Goal: Transaction & Acquisition: Purchase product/service

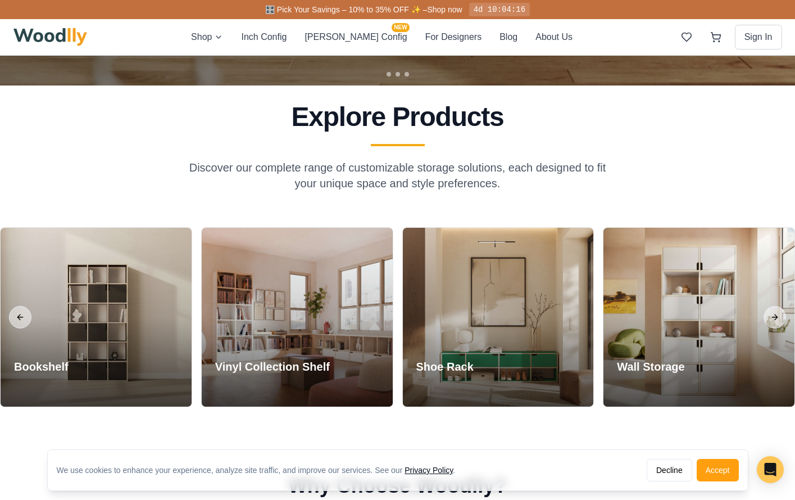
scroll to position [450, 0]
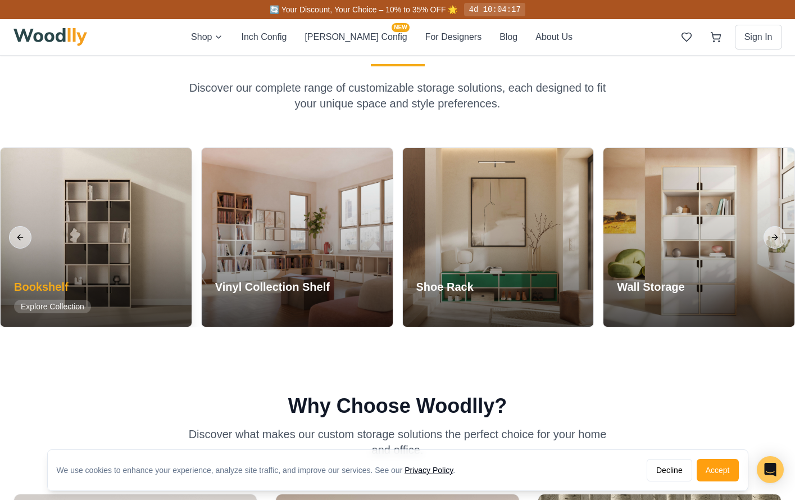
click at [119, 243] on div at bounding box center [96, 237] width 191 height 179
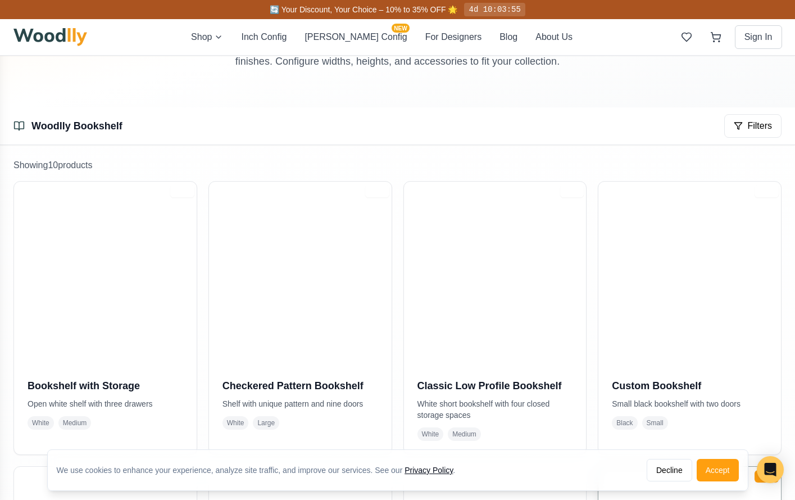
scroll to position [112, 0]
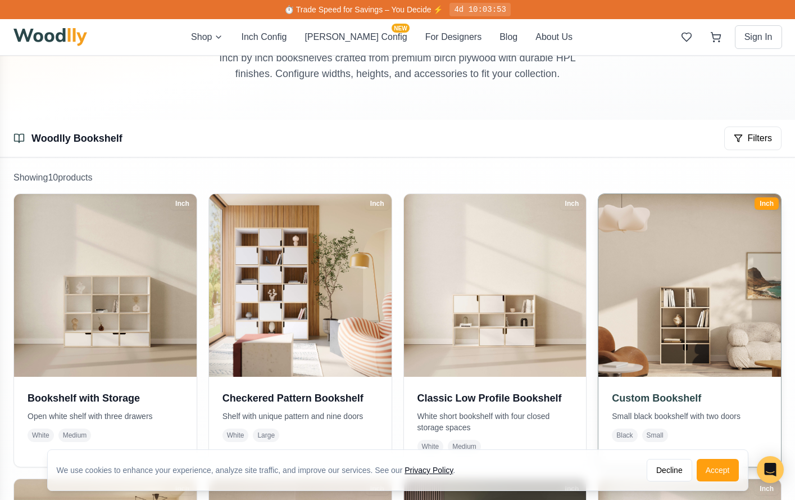
click at [662, 301] on img at bounding box center [690, 285] width 192 height 192
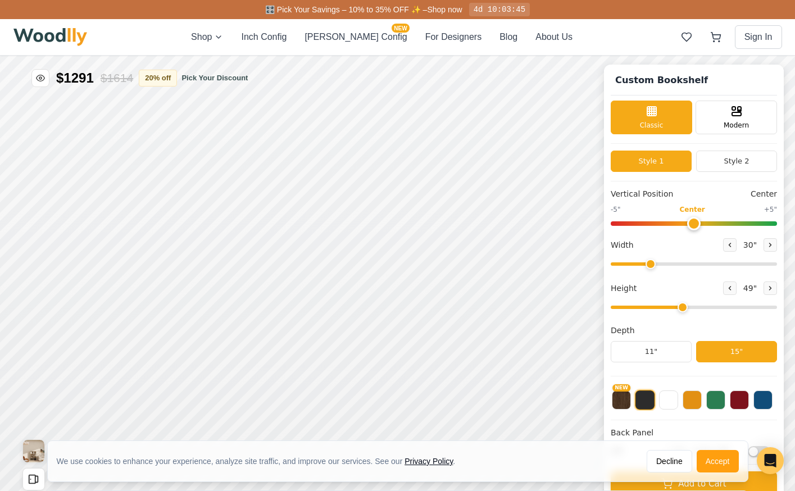
type input "30"
type input "4"
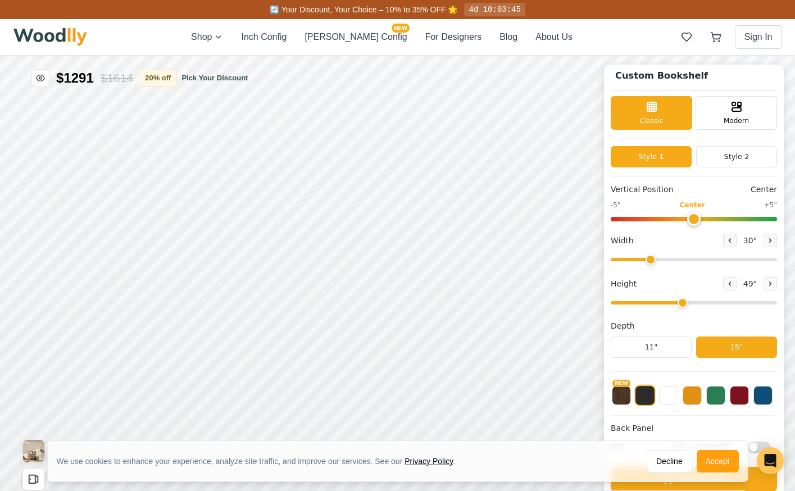
scroll to position [6, 0]
click at [755, 108] on div "Modern" at bounding box center [737, 112] width 82 height 34
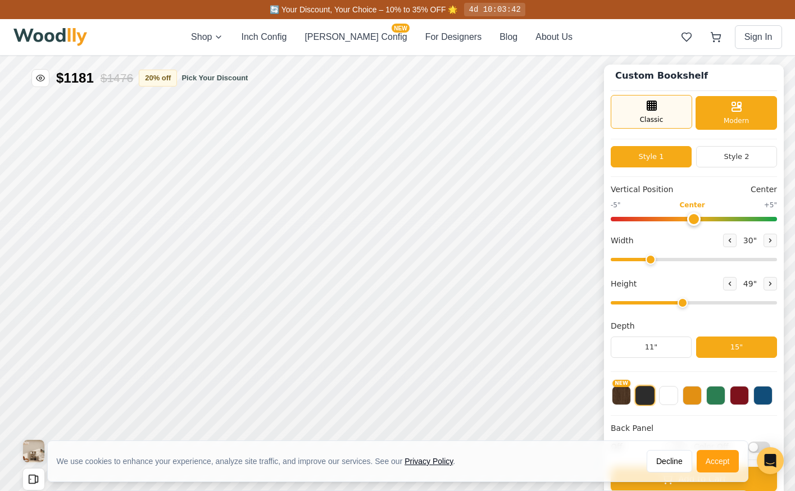
click at [671, 108] on div "Classic" at bounding box center [652, 112] width 82 height 34
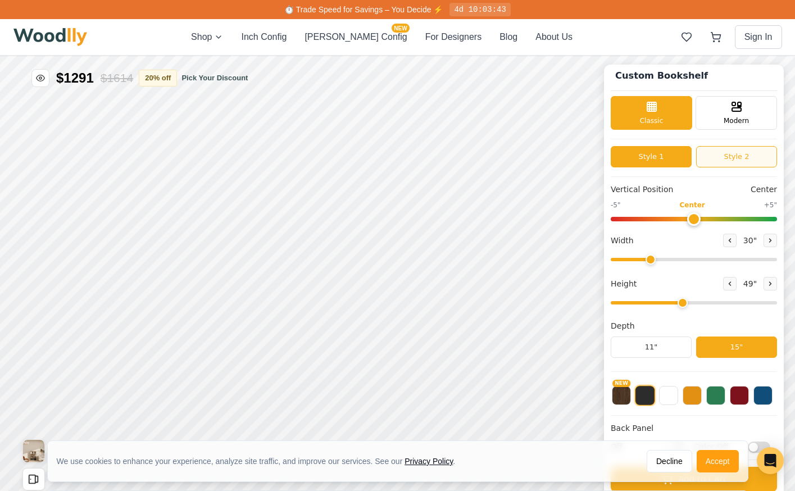
click at [727, 161] on button "Style 2" at bounding box center [737, 156] width 81 height 21
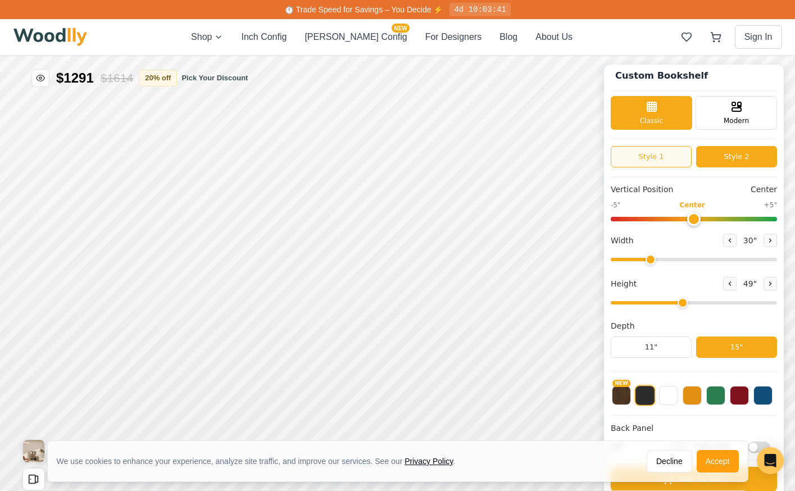
click at [661, 152] on button "Style 1" at bounding box center [651, 156] width 81 height 21
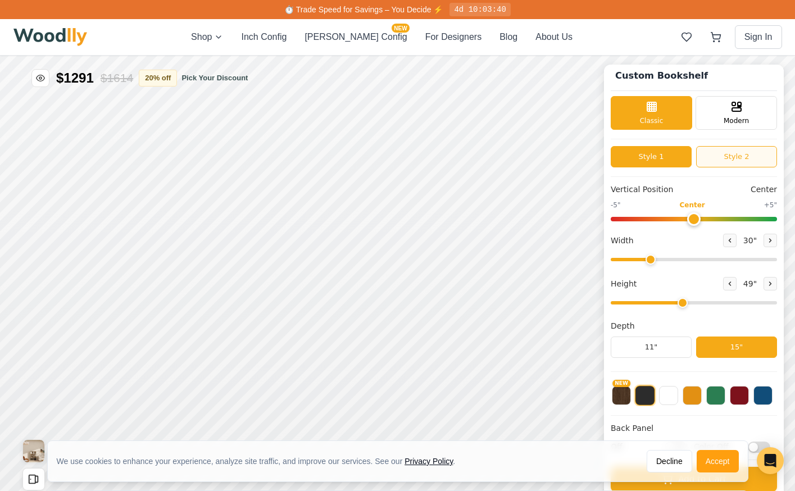
click at [755, 157] on button "Style 2" at bounding box center [737, 156] width 81 height 21
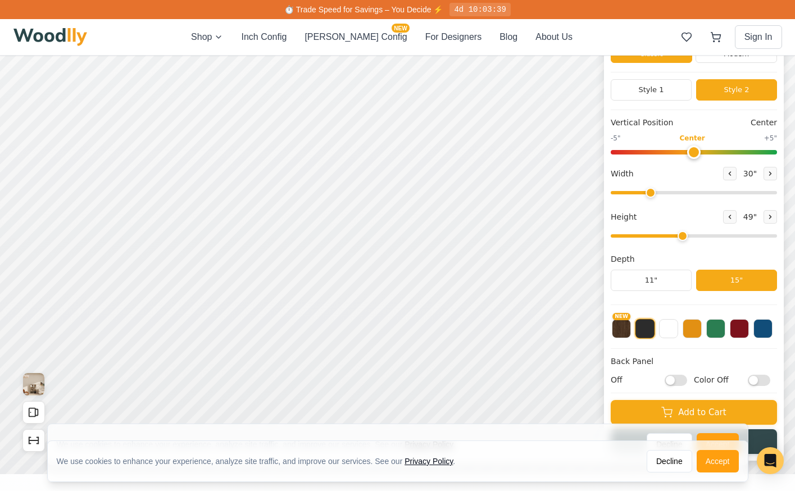
scroll to position [112, 0]
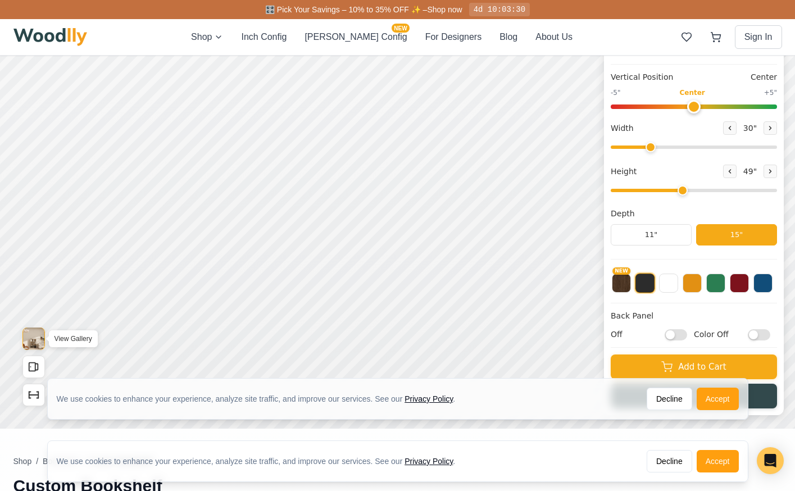
click at [24, 345] on img "View Gallery" at bounding box center [33, 339] width 21 height 22
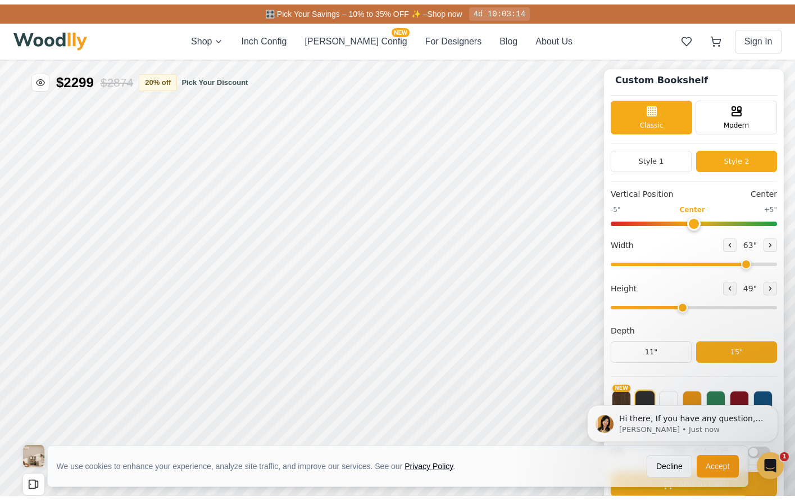
scroll to position [0, 0]
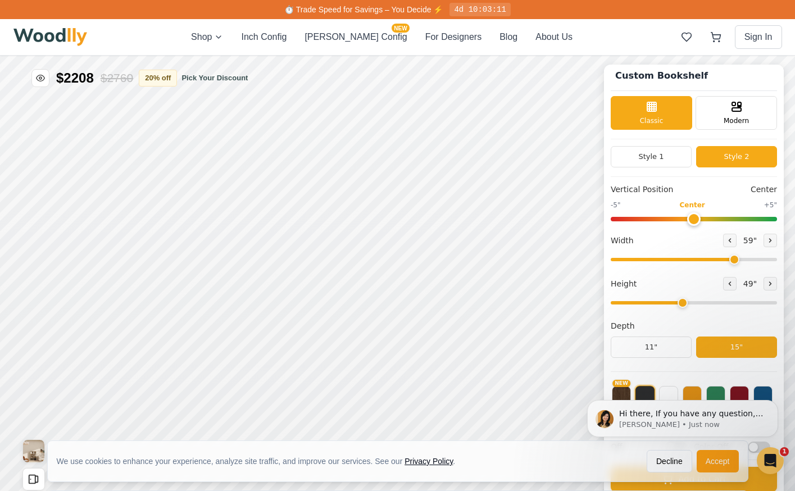
drag, startPoint x: 657, startPoint y: 258, endPoint x: 741, endPoint y: 265, distance: 84.6
type input "59"
click at [741, 261] on input "range" at bounding box center [694, 259] width 166 height 3
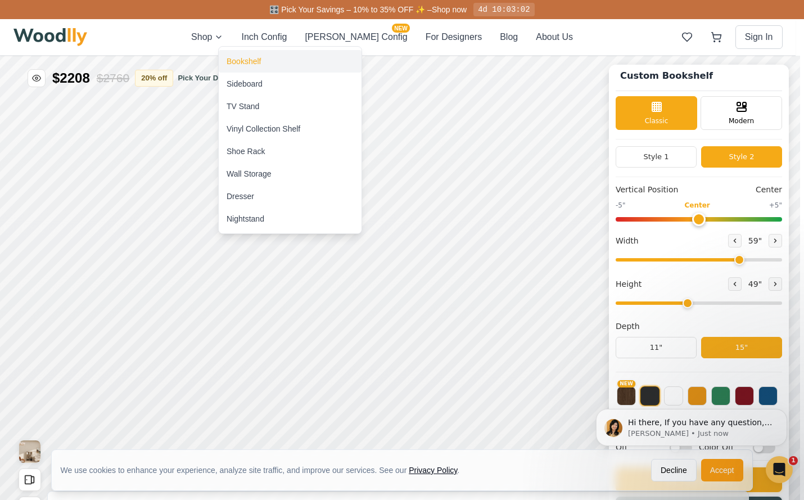
click at [264, 63] on div "Bookshelf" at bounding box center [290, 61] width 143 height 22
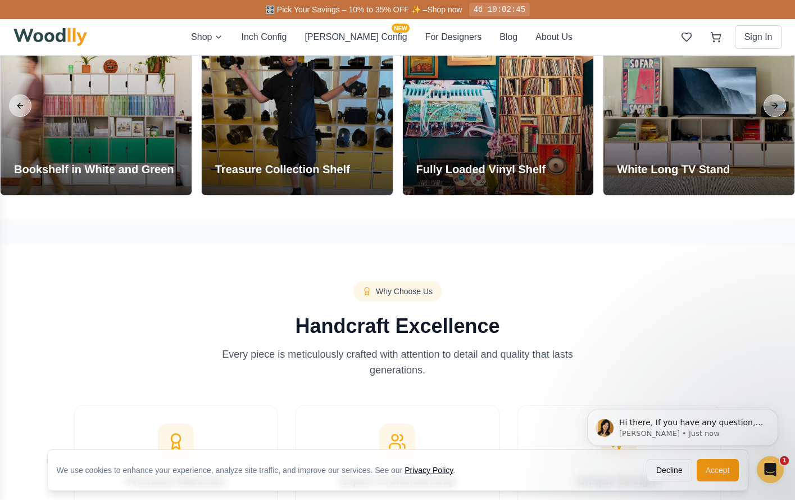
scroll to position [1146, 0]
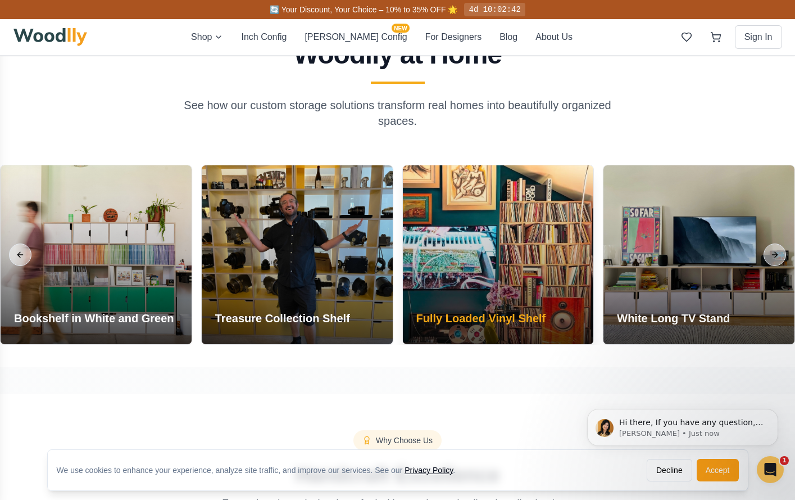
click at [481, 245] on div at bounding box center [498, 254] width 191 height 179
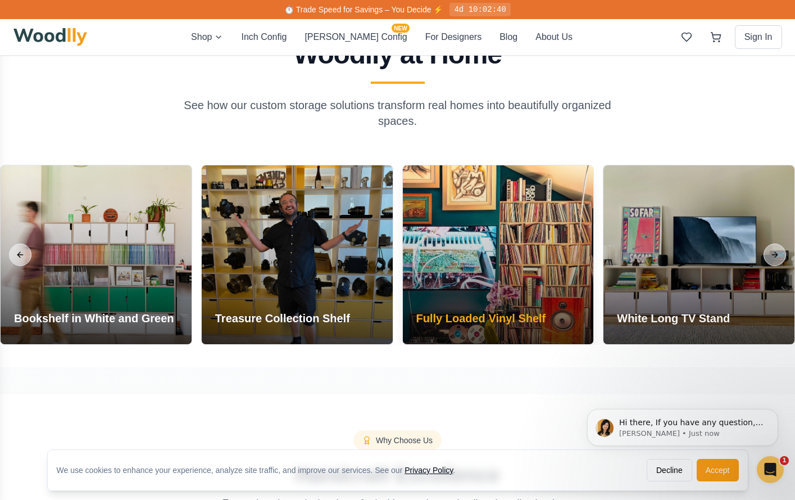
click at [537, 223] on div at bounding box center [498, 254] width 191 height 179
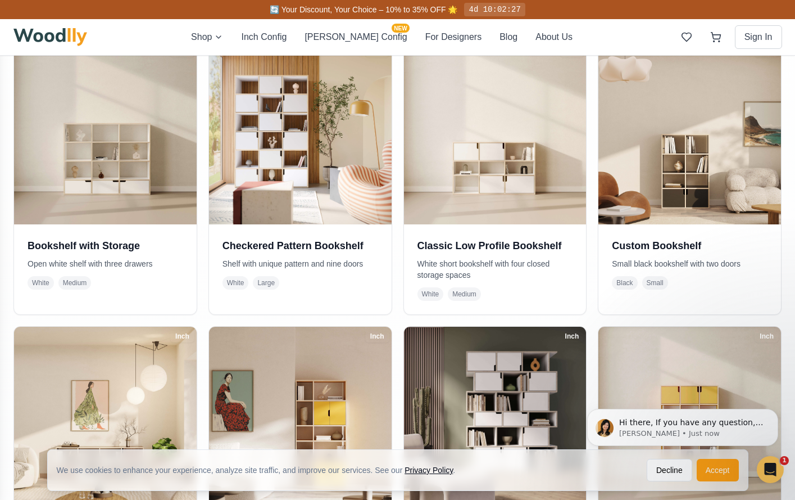
scroll to position [108, 0]
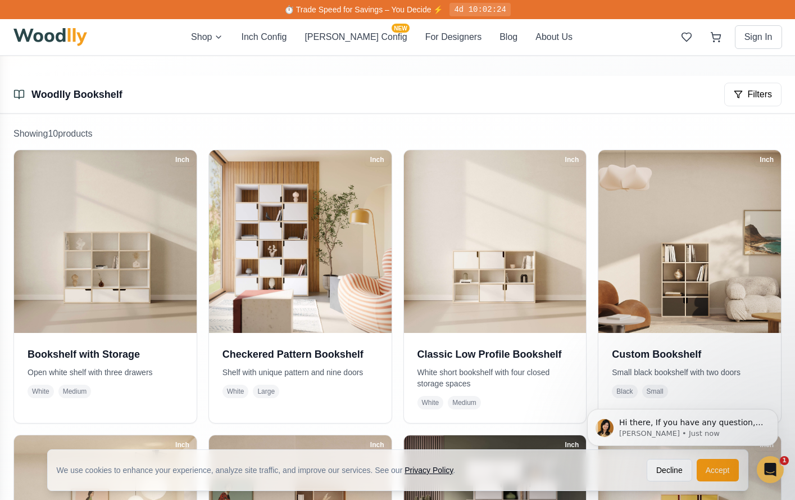
scroll to position [164, 0]
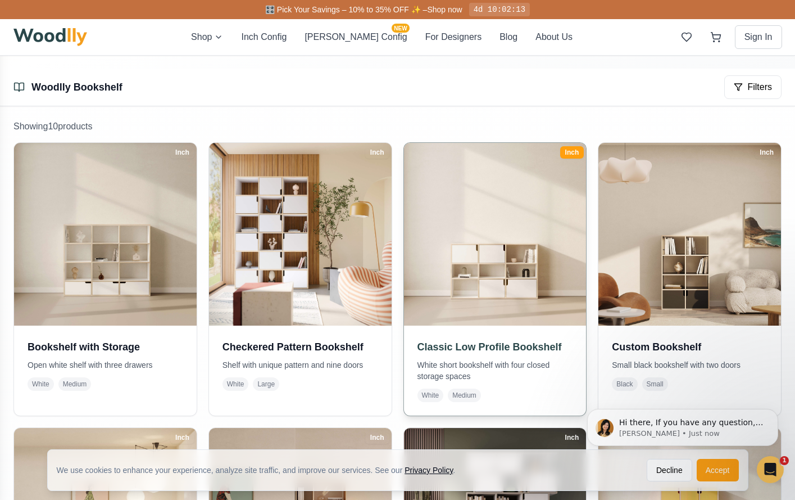
click at [505, 272] on img at bounding box center [495, 234] width 192 height 192
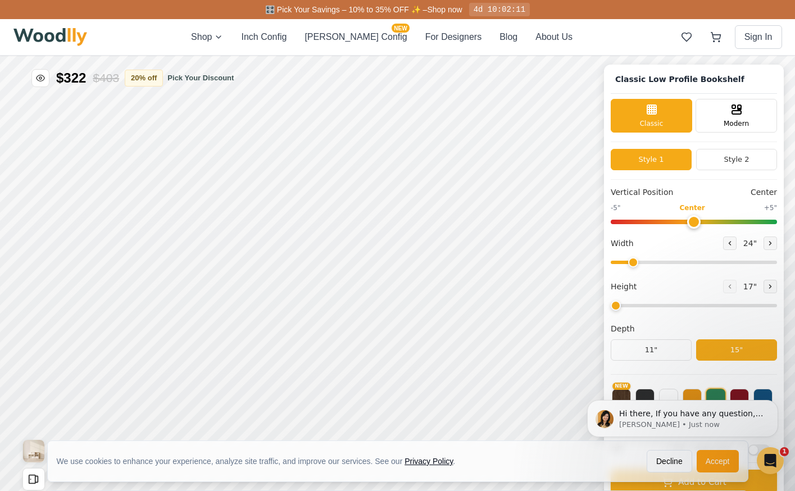
type input "54"
type input "3"
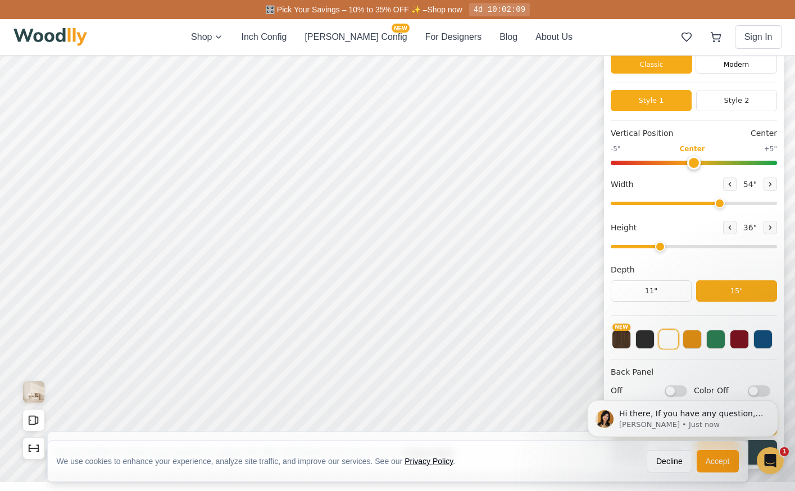
drag, startPoint x: 802, startPoint y: 55, endPoint x: 698, endPoint y: 8, distance: 113.5
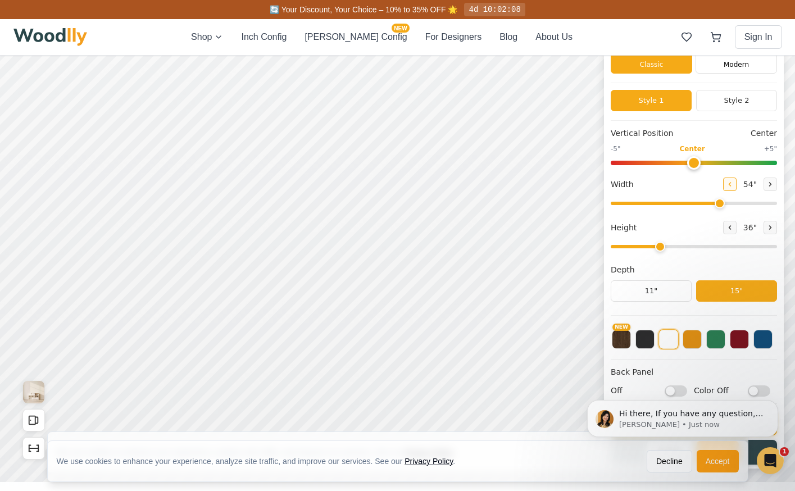
click at [734, 186] on icon at bounding box center [730, 184] width 7 height 7
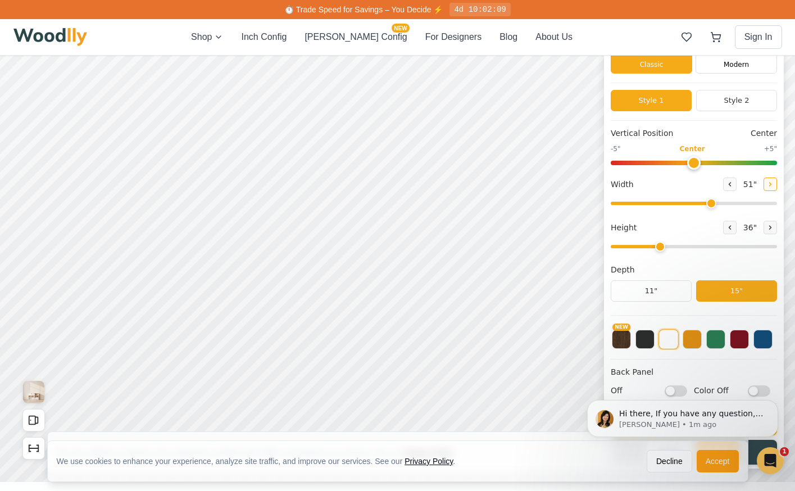
click at [774, 185] on icon at bounding box center [770, 184] width 7 height 7
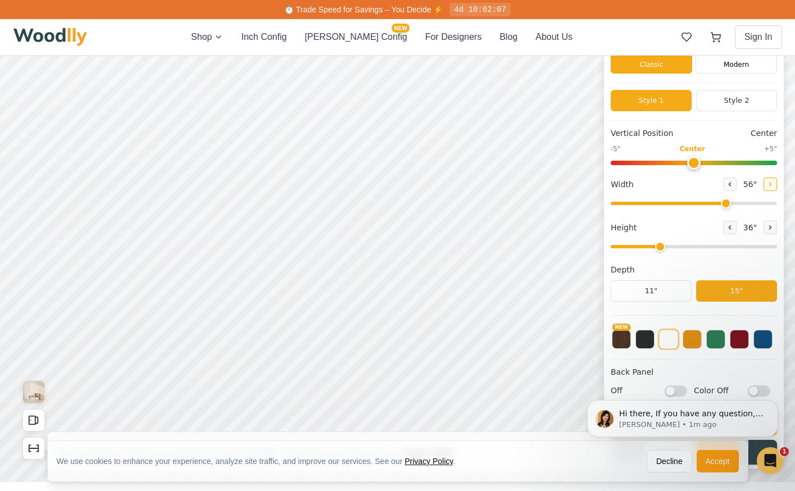
click at [774, 185] on icon at bounding box center [770, 184] width 7 height 7
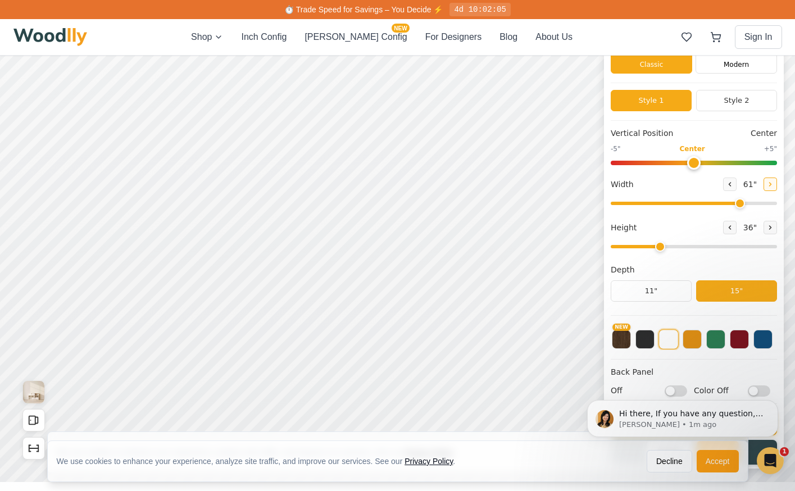
click at [774, 185] on icon at bounding box center [770, 184] width 7 height 7
click at [731, 184] on icon at bounding box center [731, 184] width 2 height 3
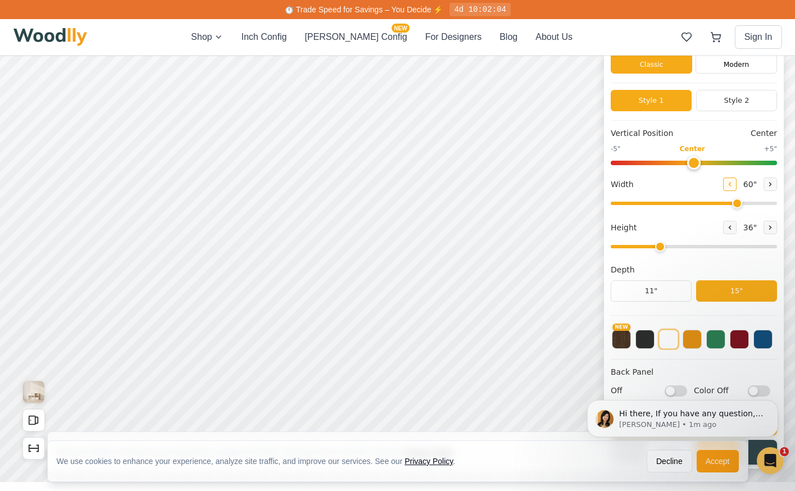
click at [731, 184] on icon at bounding box center [731, 184] width 2 height 3
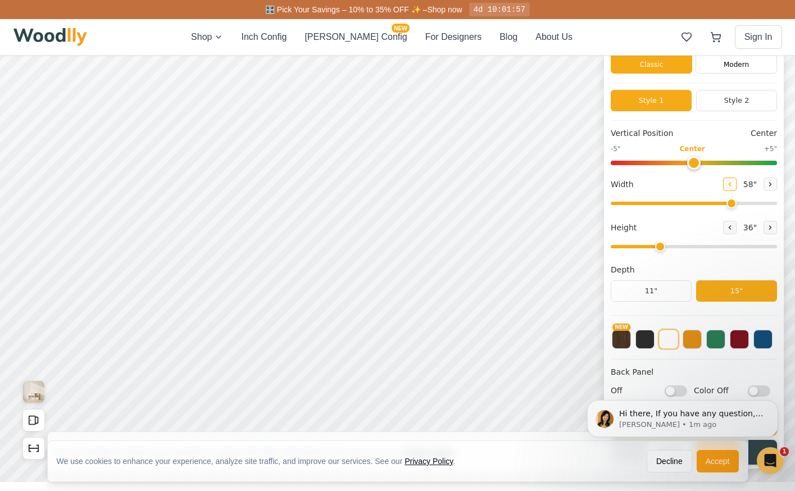
click at [731, 184] on icon at bounding box center [731, 184] width 2 height 3
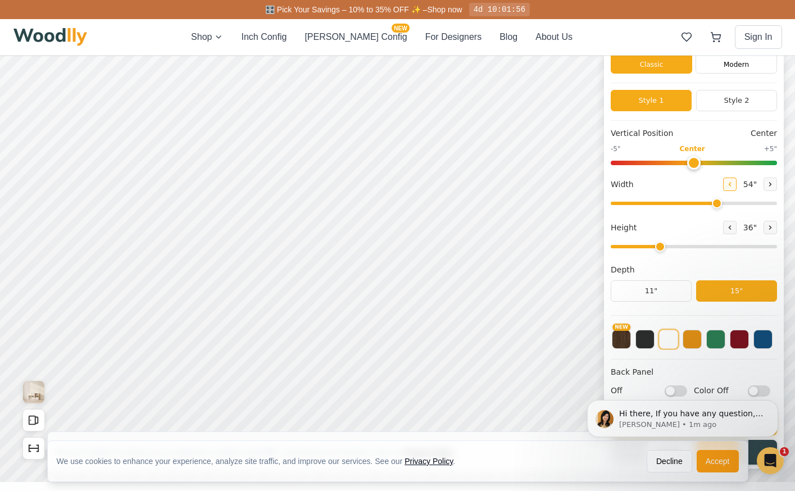
click at [731, 184] on icon at bounding box center [731, 184] width 2 height 3
click at [774, 181] on icon at bounding box center [770, 184] width 7 height 7
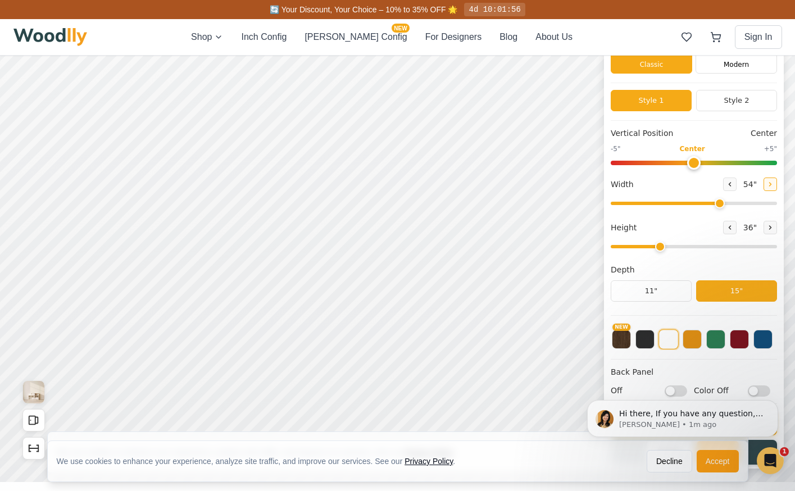
click at [774, 181] on icon at bounding box center [770, 184] width 7 height 7
click at [734, 183] on icon at bounding box center [730, 184] width 7 height 7
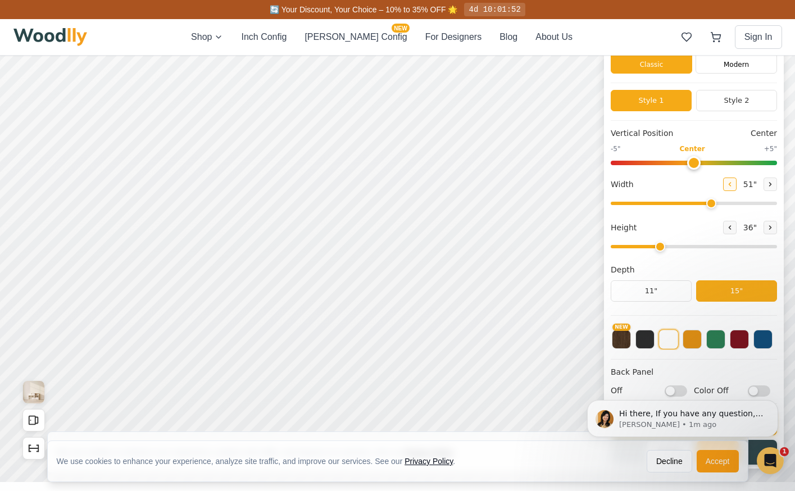
click at [734, 183] on icon at bounding box center [730, 184] width 7 height 7
type input "49"
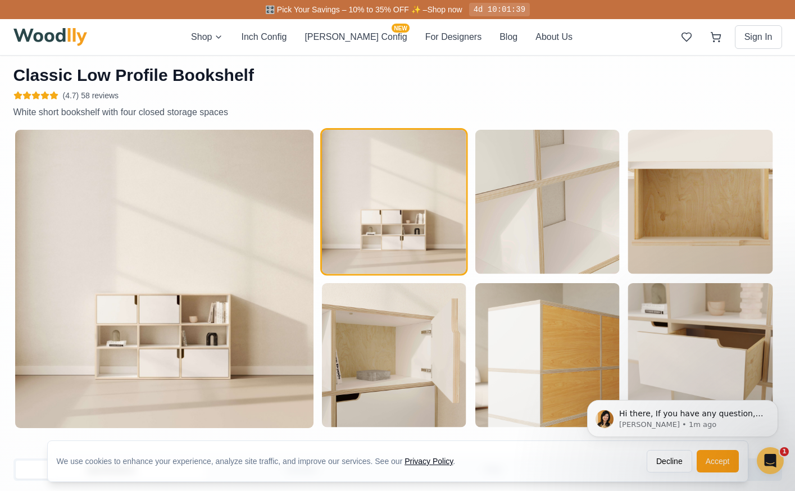
scroll to position [472, 0]
